Goal: Information Seeking & Learning: Learn about a topic

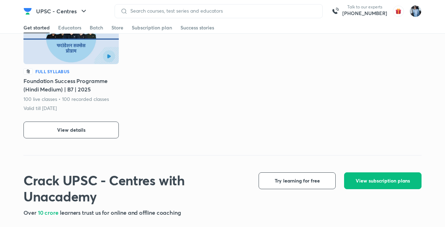
scroll to position [398, 0]
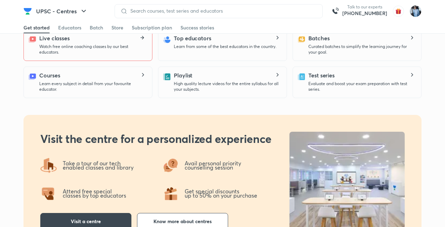
click at [143, 38] on icon at bounding box center [142, 38] width 3 height 1
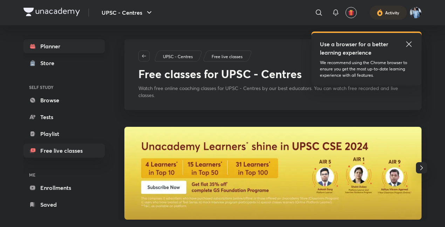
click at [65, 43] on link "Planner" at bounding box center [63, 46] width 81 height 14
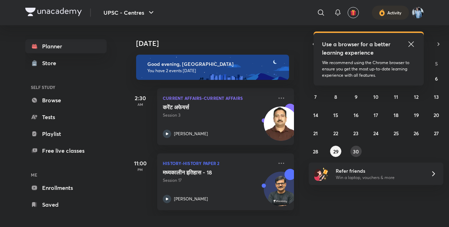
click at [359, 149] on button "30" at bounding box center [355, 151] width 11 height 11
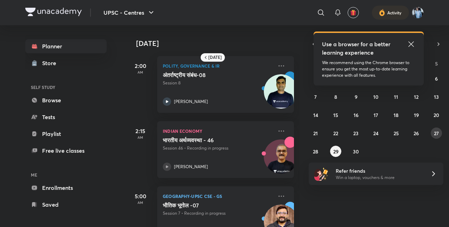
click at [437, 132] on abbr "27" at bounding box center [436, 133] width 5 height 7
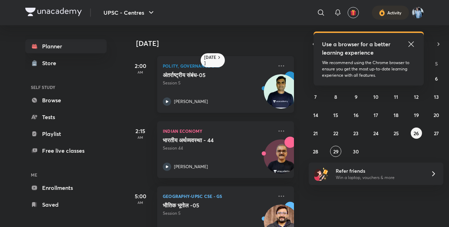
click at [264, 91] on img at bounding box center [281, 91] width 34 height 34
